Goal: Check status: Check status

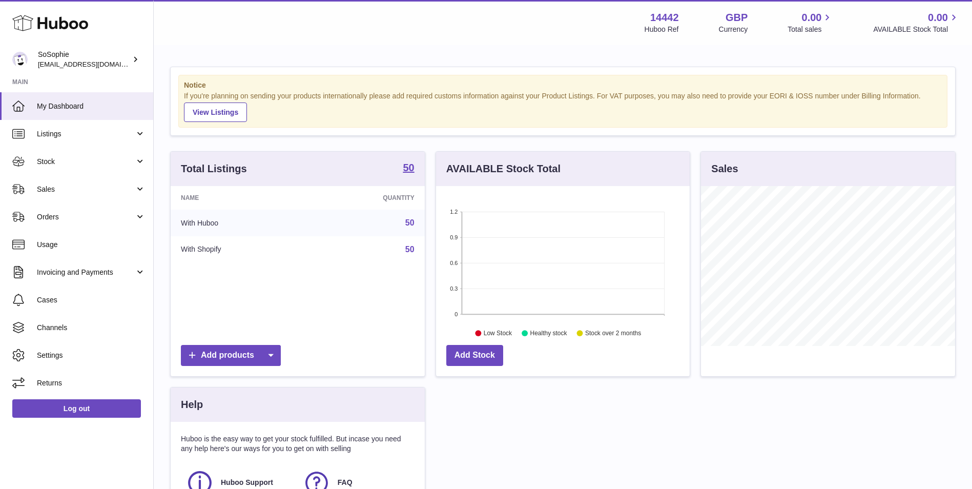
scroll to position [160, 254]
click at [104, 157] on span "Stock" at bounding box center [86, 162] width 98 height 10
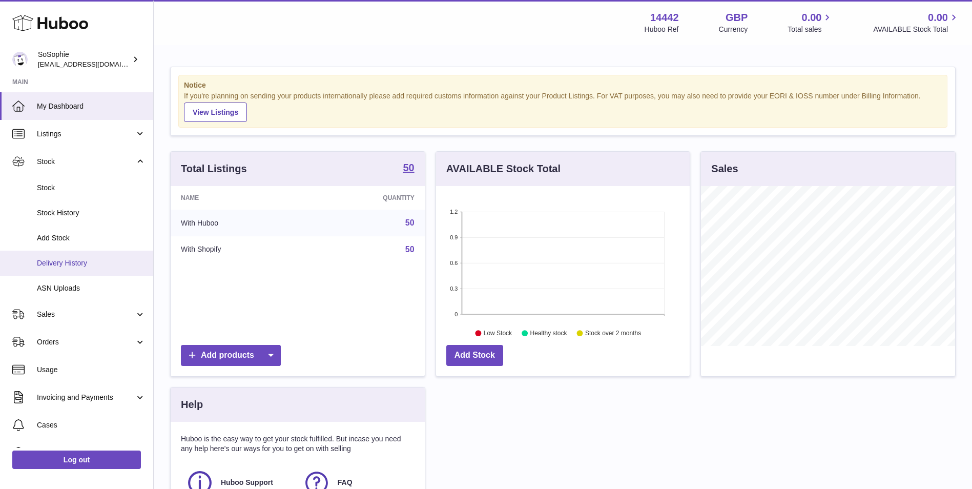
click at [98, 265] on span "Delivery History" at bounding box center [91, 263] width 109 height 10
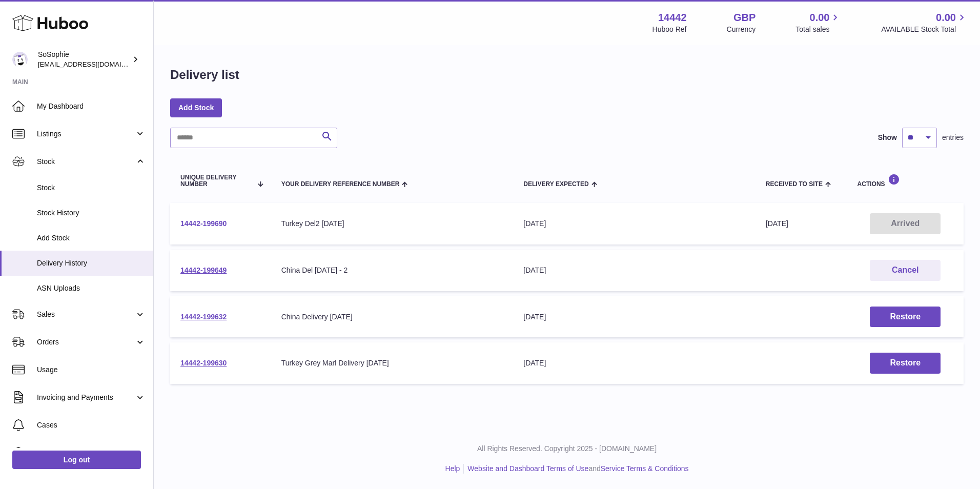
click at [213, 221] on link "14442-199690" at bounding box center [203, 223] width 46 height 8
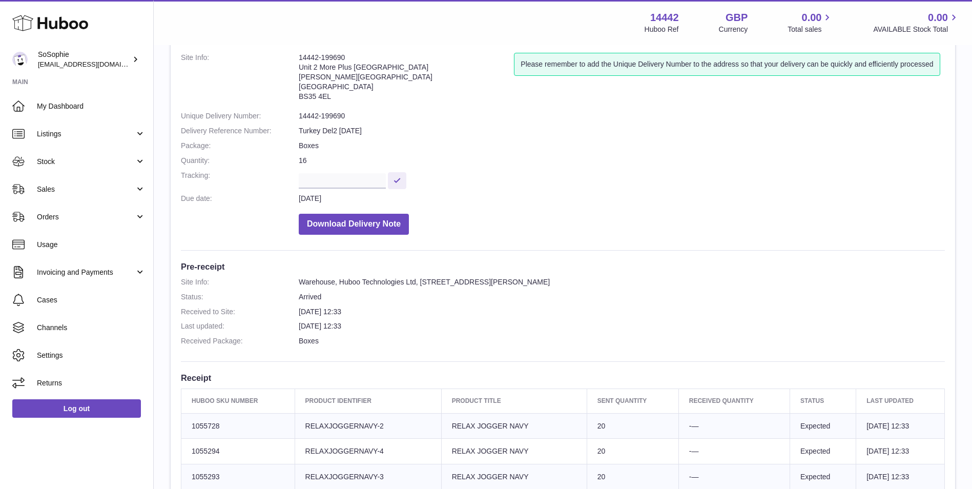
scroll to position [86, 0]
